Goal: Information Seeking & Learning: Understand process/instructions

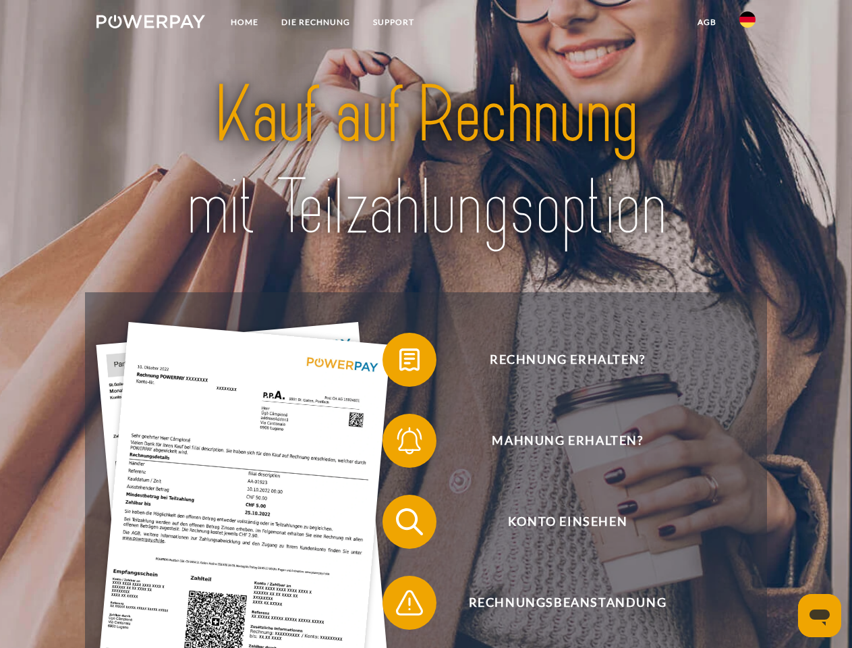
click at [150, 24] on img at bounding box center [151, 21] width 109 height 13
click at [748, 24] on img at bounding box center [748, 19] width 16 height 16
click at [707, 22] on link "agb" at bounding box center [707, 22] width 42 height 24
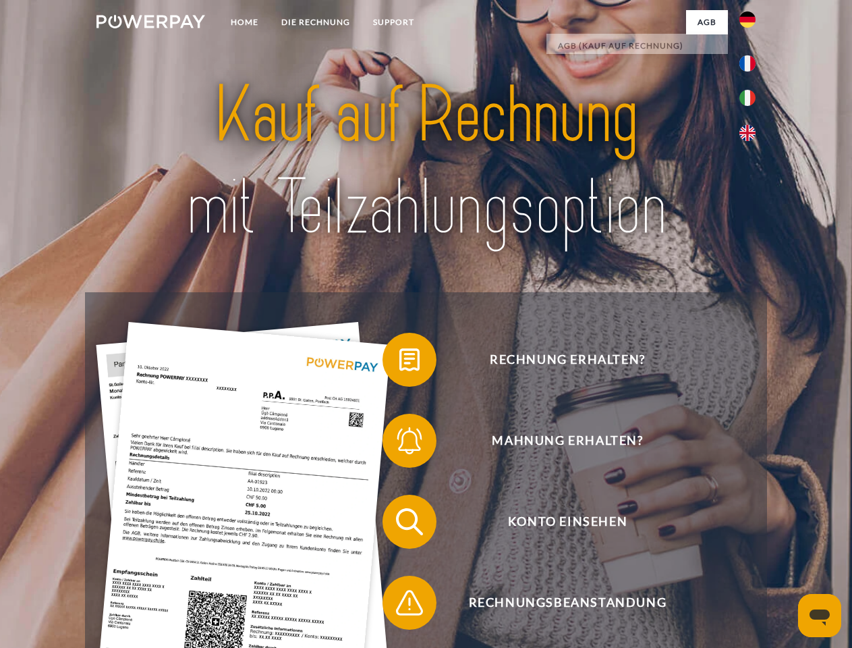
click at [400, 362] on span at bounding box center [389, 359] width 67 height 67
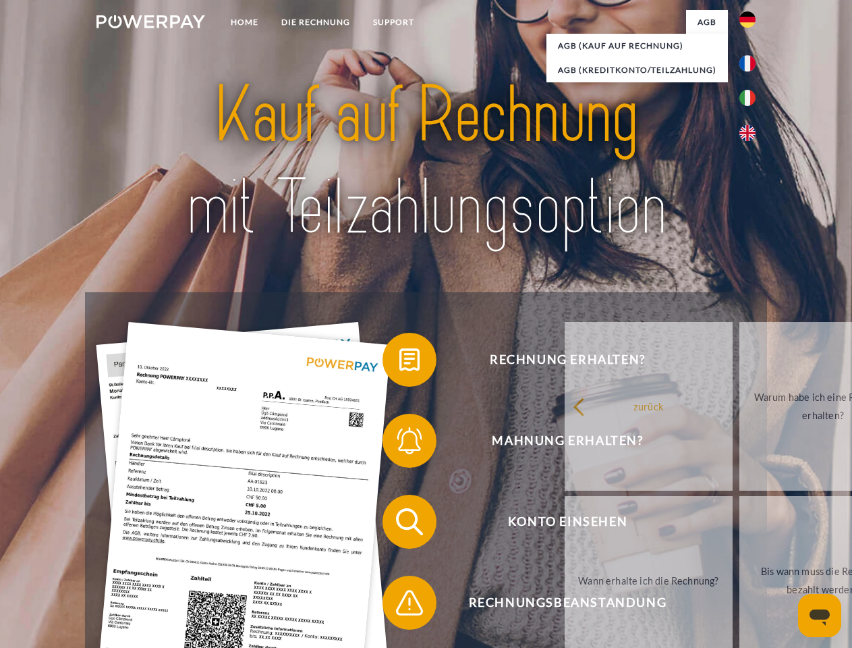
click at [400, 443] on span at bounding box center [389, 440] width 67 height 67
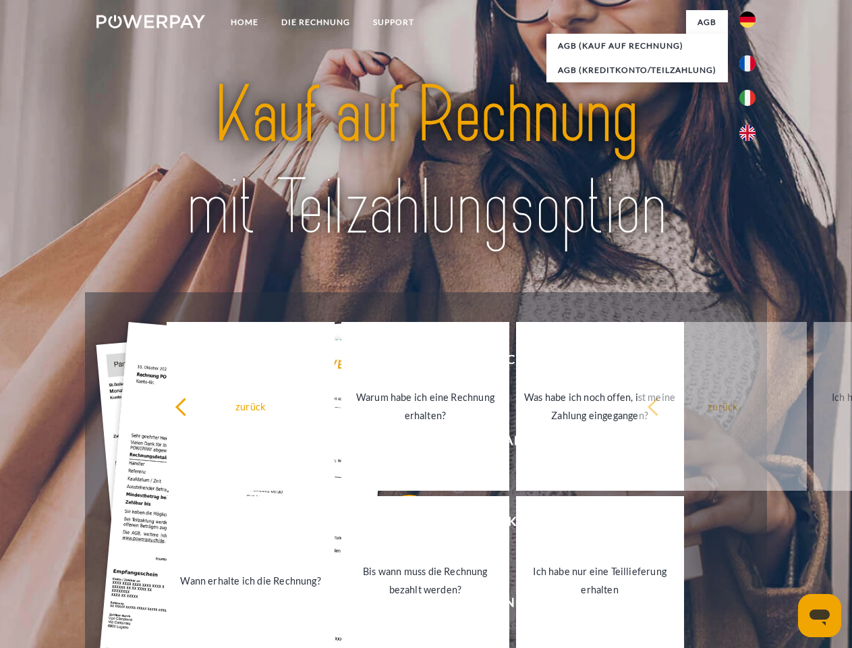
click at [400, 524] on link "Bis wann muss die Rechnung bezahlt werden?" at bounding box center [425, 580] width 168 height 169
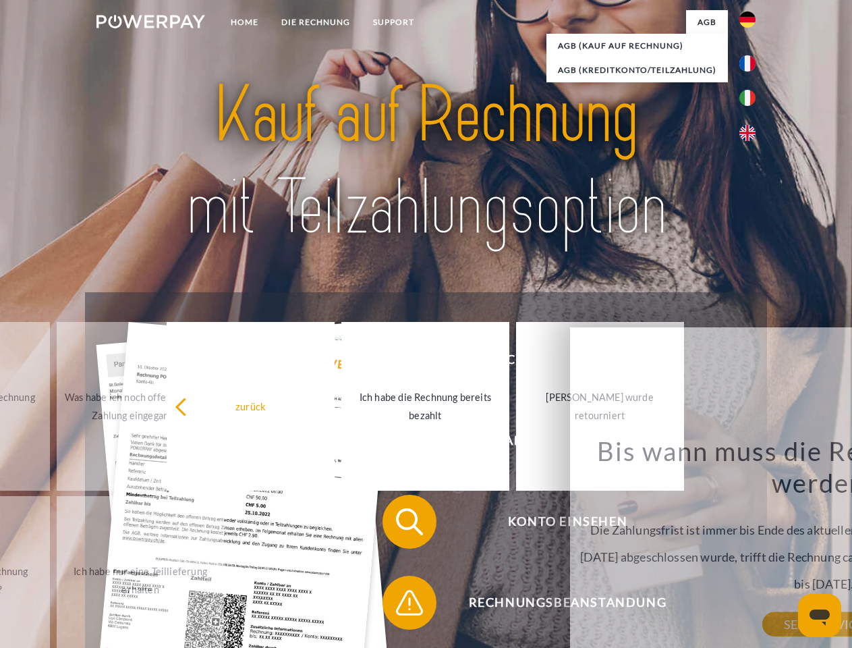
click at [400, 605] on span at bounding box center [389, 602] width 67 height 67
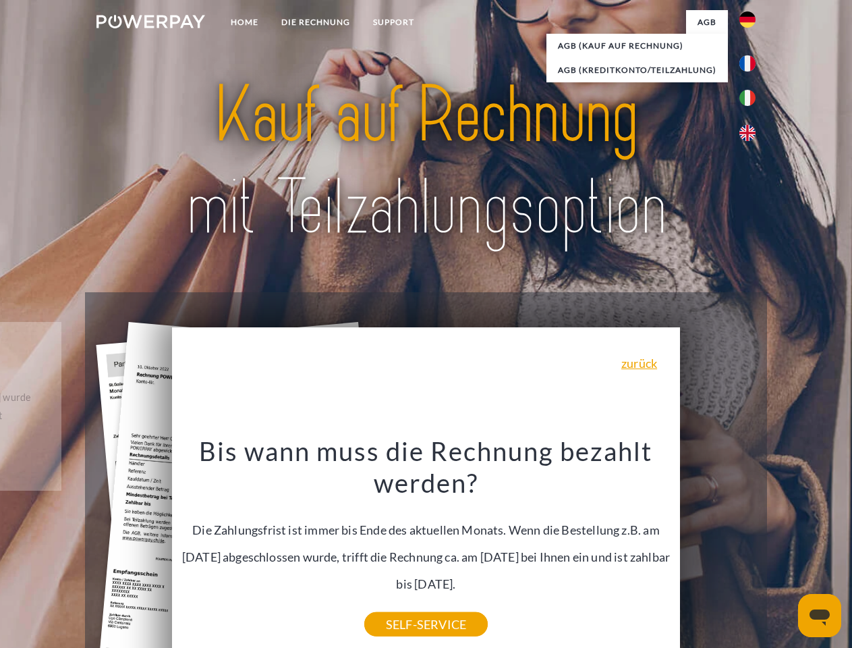
click at [820, 615] on icon "Messaging-Fenster öffnen" at bounding box center [820, 617] width 20 height 16
